Goal: Find specific page/section: Find specific page/section

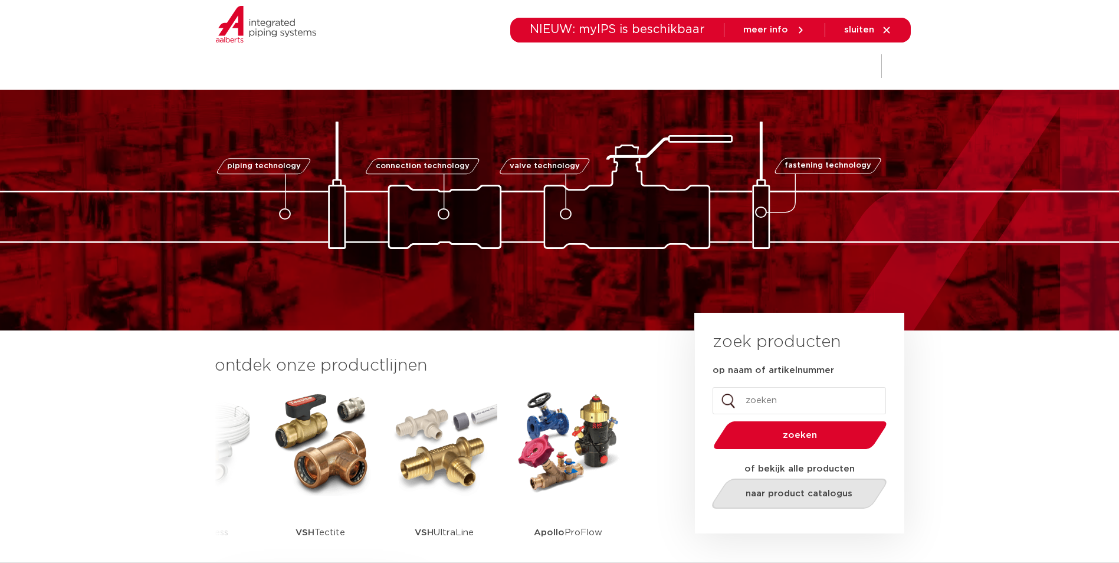
click at [783, 494] on span "naar product catalogus" at bounding box center [799, 493] width 107 height 9
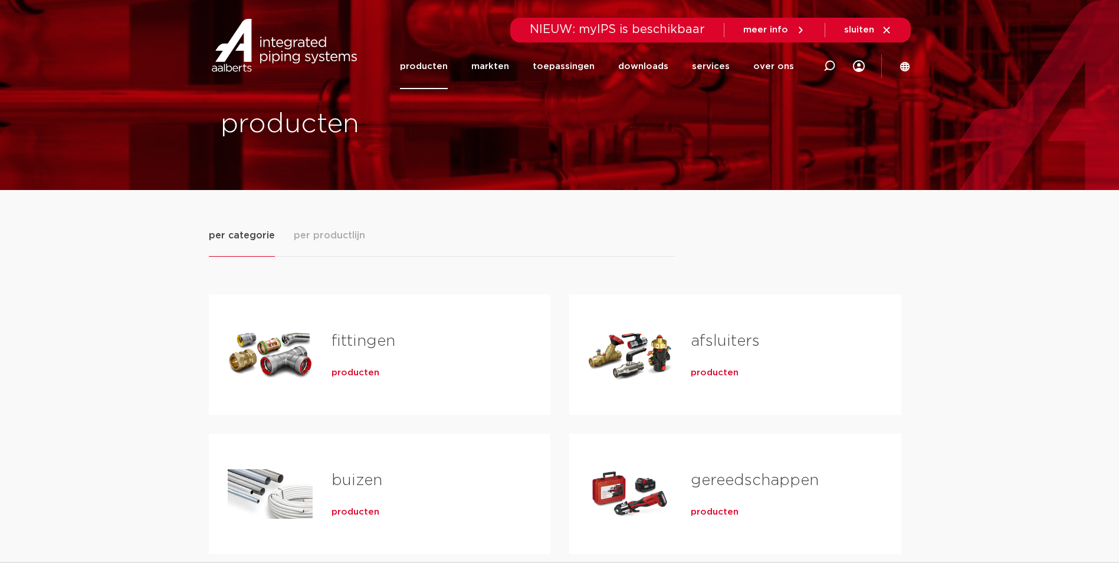
click at [348, 339] on link "fittingen" at bounding box center [364, 340] width 64 height 15
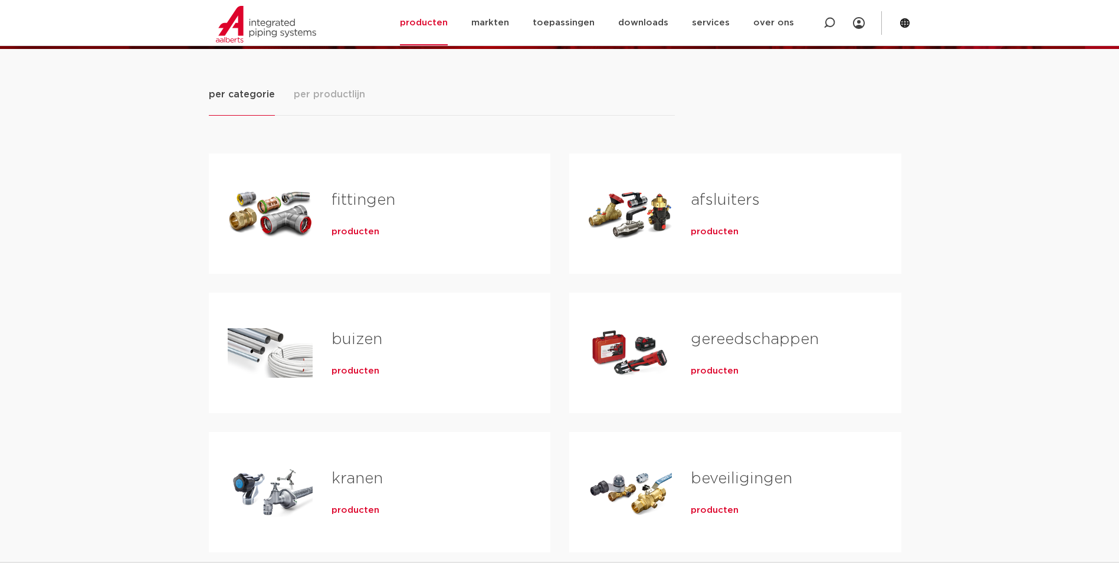
scroll to position [177, 0]
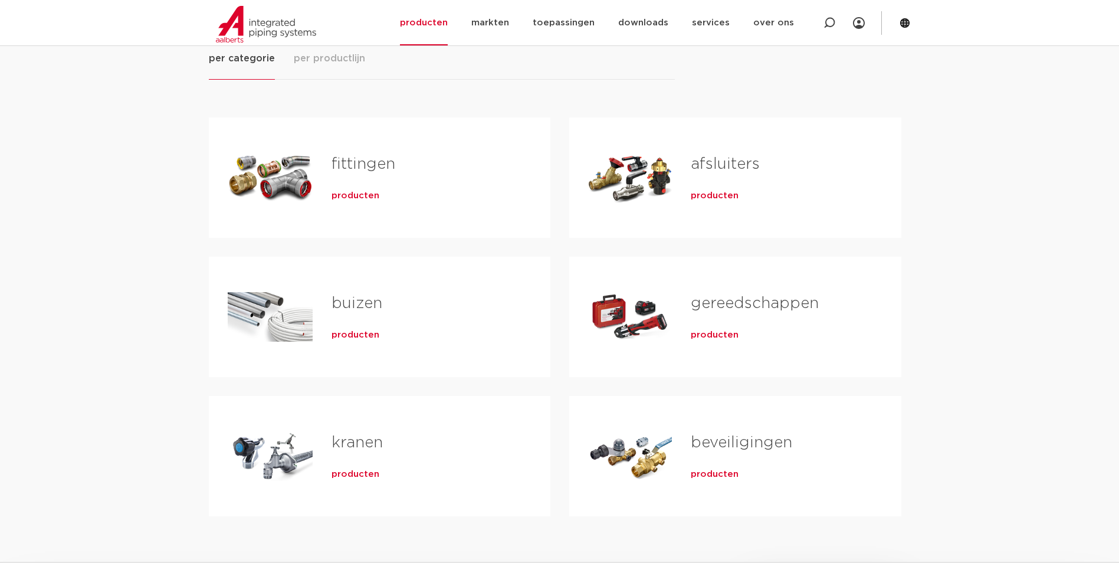
click at [350, 196] on span "producten" at bounding box center [356, 196] width 48 height 12
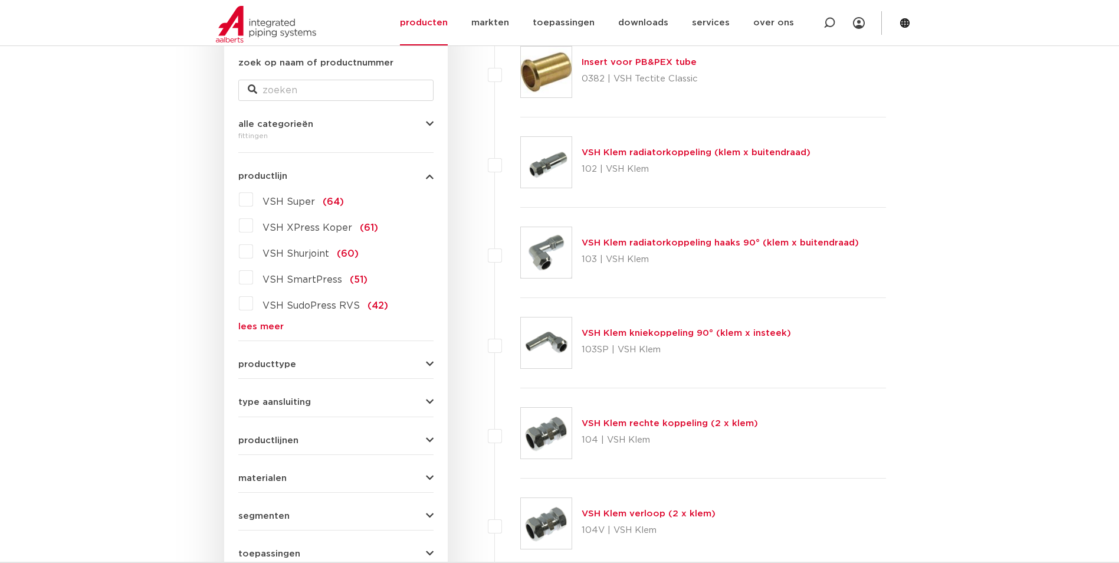
scroll to position [236, 0]
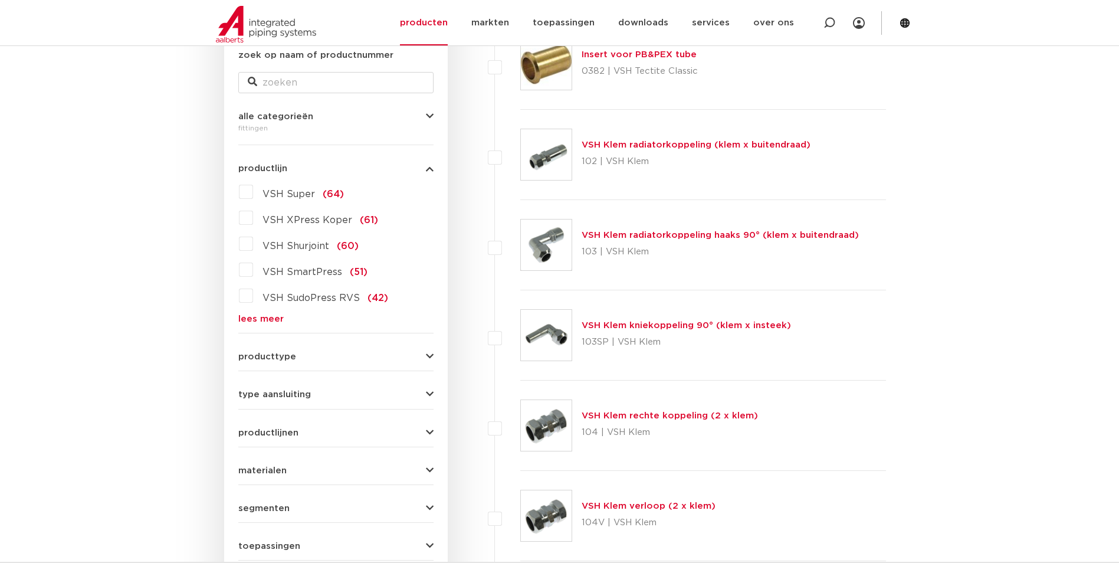
click at [247, 317] on link "lees meer" at bounding box center [335, 319] width 195 height 9
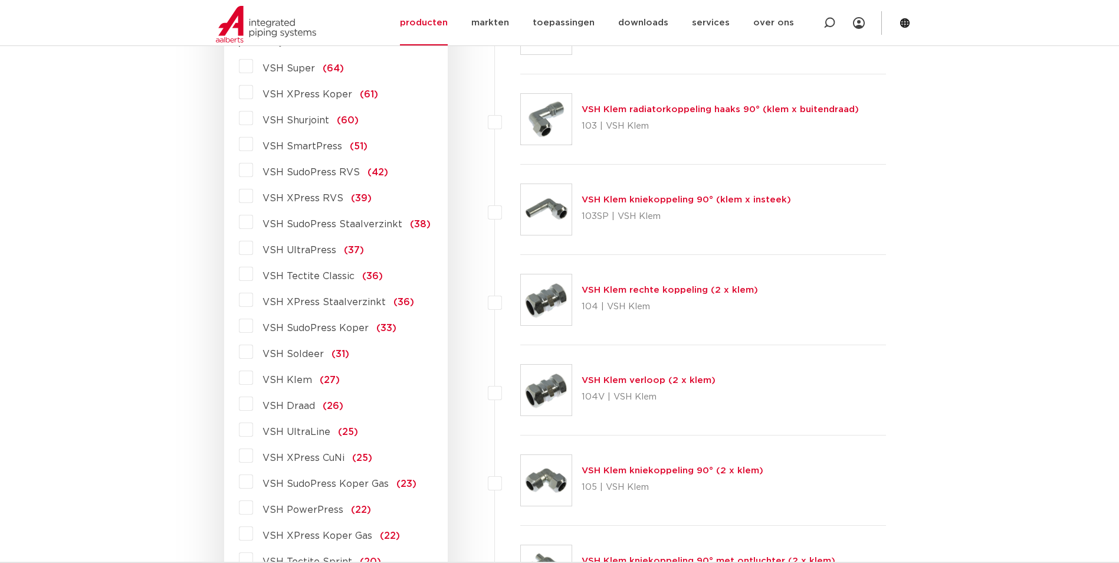
scroll to position [413, 0]
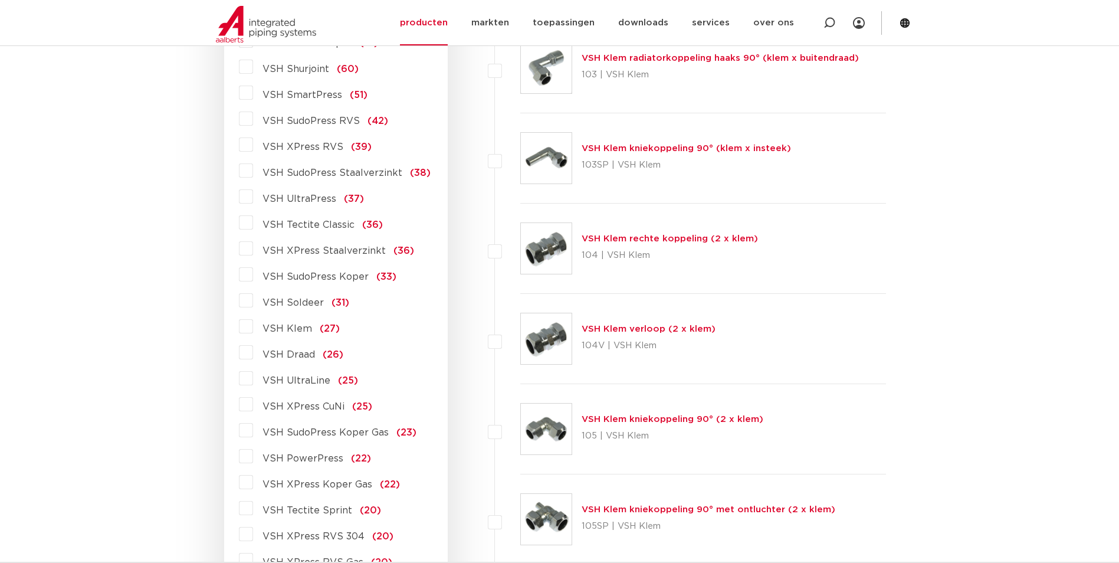
click at [253, 250] on label "VSH XPress Staalverzinkt (36)" at bounding box center [333, 248] width 161 height 19
click at [0, 0] on input "VSH XPress Staalverzinkt (36)" at bounding box center [0, 0] width 0 height 0
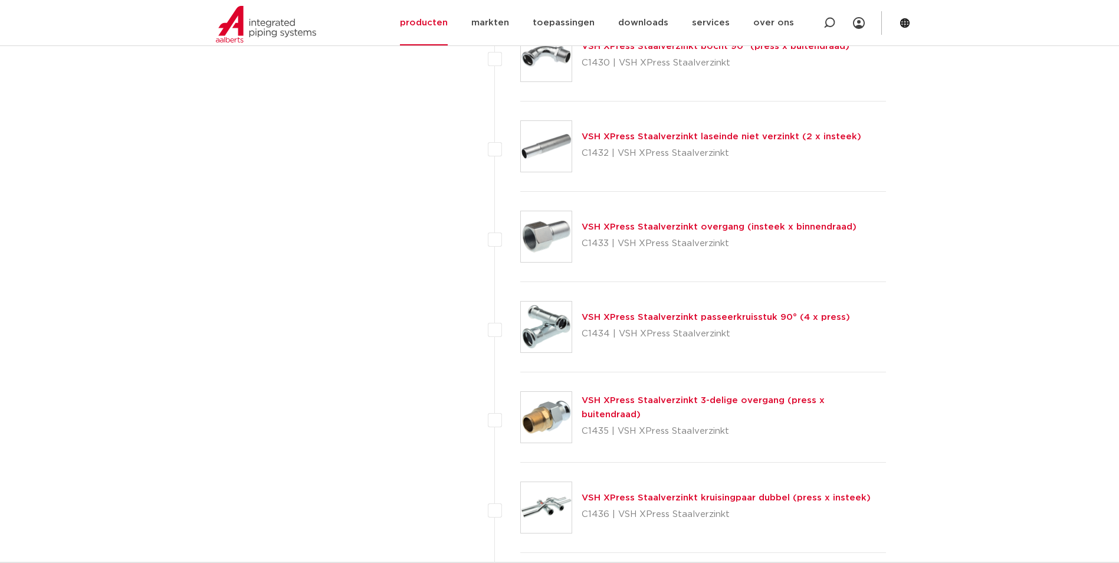
scroll to position [2183, 0]
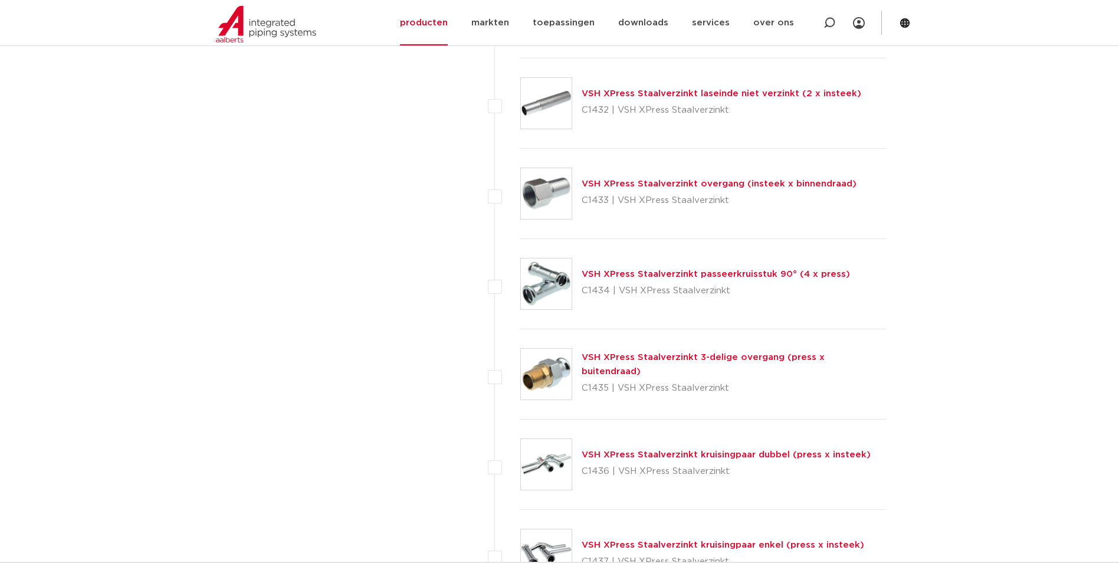
click at [633, 366] on link "VSH XPress Staalverzinkt 3-delige overgang (press x buitendraad)" at bounding box center [703, 364] width 243 height 23
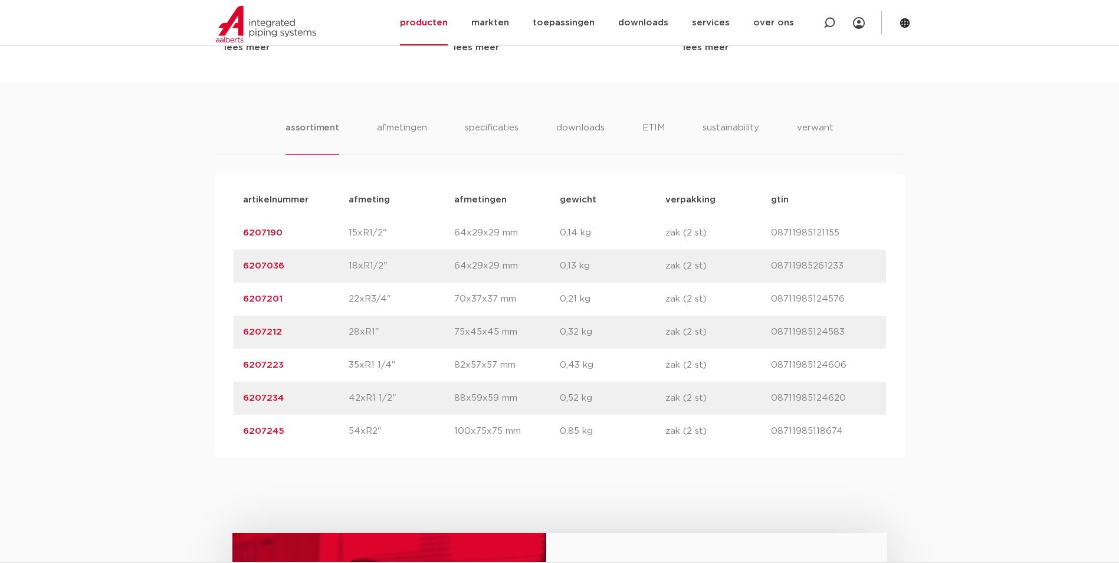
scroll to position [708, 0]
